Goal: Check status: Check status

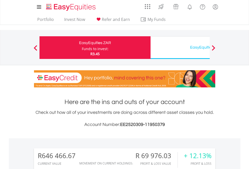
scroll to position [48, 79]
click at [82, 47] on div "Funds to invest:" at bounding box center [95, 48] width 27 height 5
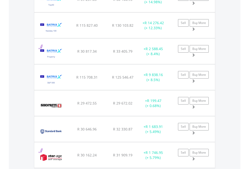
scroll to position [48, 79]
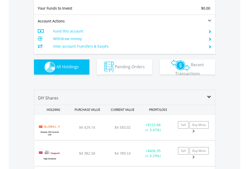
scroll to position [559, 0]
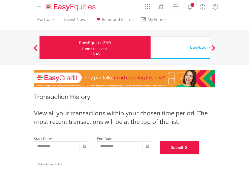
click at [199, 154] on button "Submit" at bounding box center [180, 147] width 40 height 13
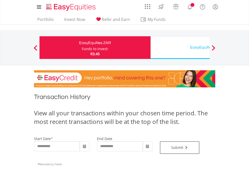
click at [180, 47] on div "EasyEquities USD" at bounding box center [205, 47] width 105 height 7
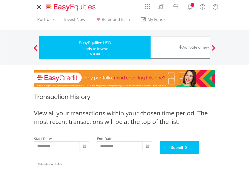
click at [199, 154] on button "Submit" at bounding box center [180, 147] width 40 height 13
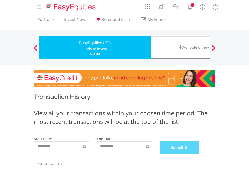
scroll to position [204, 0]
